Goal: Transaction & Acquisition: Purchase product/service

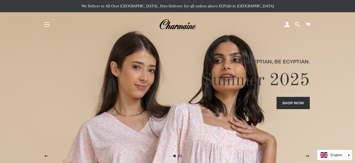
click at [51, 26] on button "Site navigation" at bounding box center [47, 25] width 14 height 14
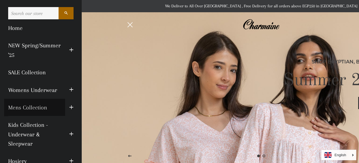
click at [60, 108] on link "Mens Collection" at bounding box center [34, 107] width 61 height 17
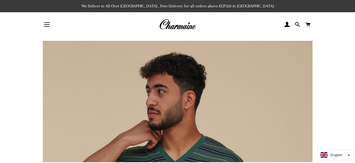
click at [351, 157] on div "English" at bounding box center [334, 155] width 35 height 11
click at [341, 144] on link "Arabic" at bounding box center [334, 144] width 35 height 10
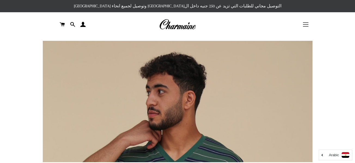
click at [304, 24] on button "التنقل في الموقع" at bounding box center [306, 25] width 14 height 14
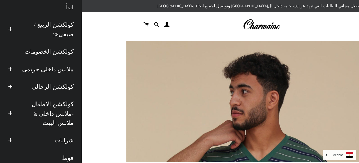
scroll to position [14, 0]
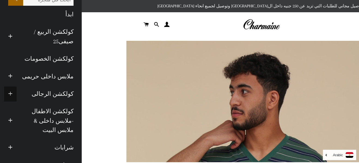
click at [13, 95] on span "button" at bounding box center [10, 94] width 4 height 7
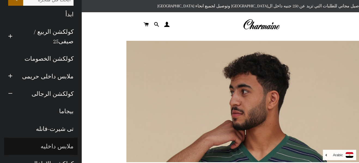
click at [61, 146] on link "ملابس داخليه" at bounding box center [41, 146] width 74 height 17
